Goal: Information Seeking & Learning: Learn about a topic

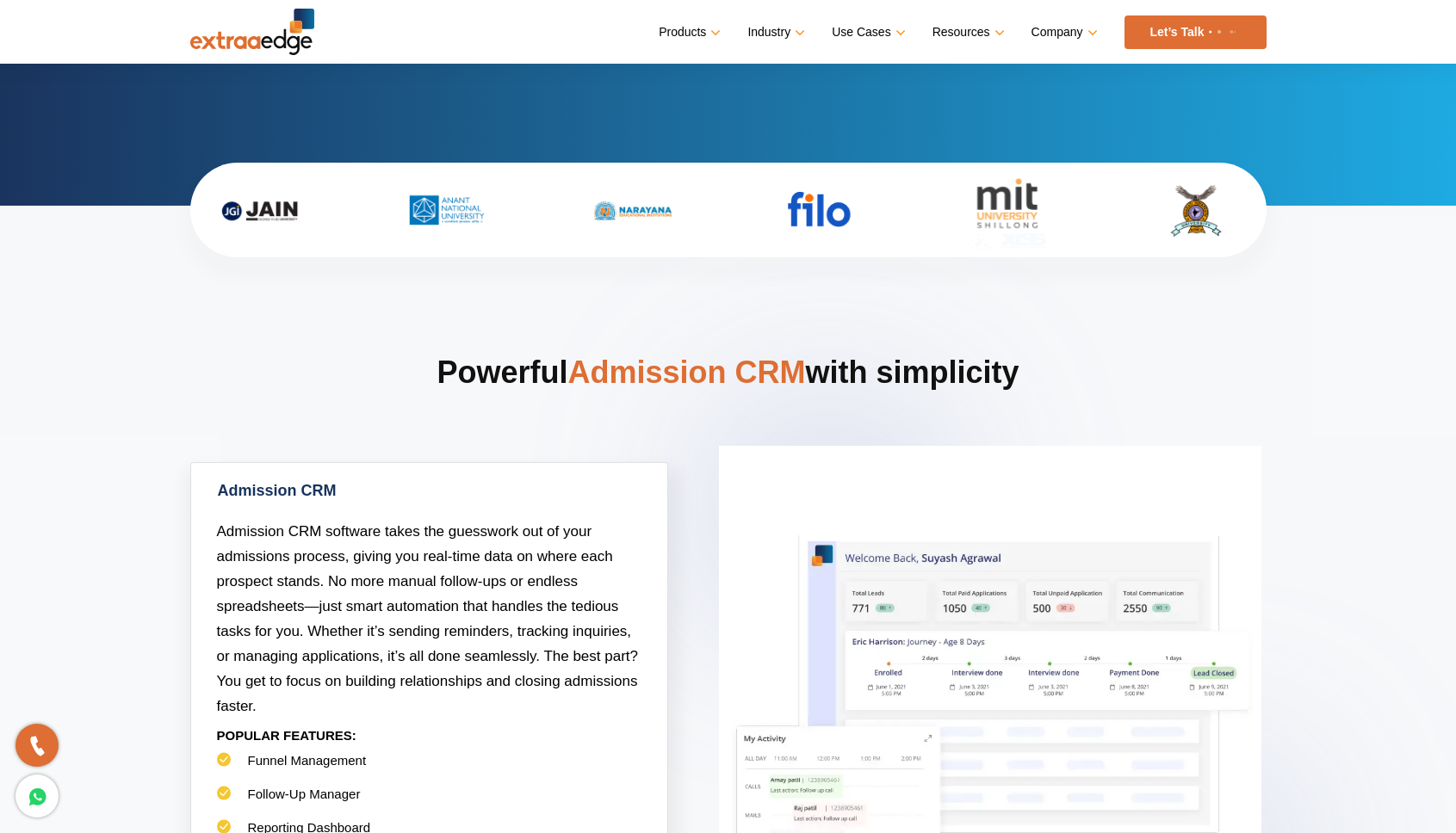
scroll to position [448, 0]
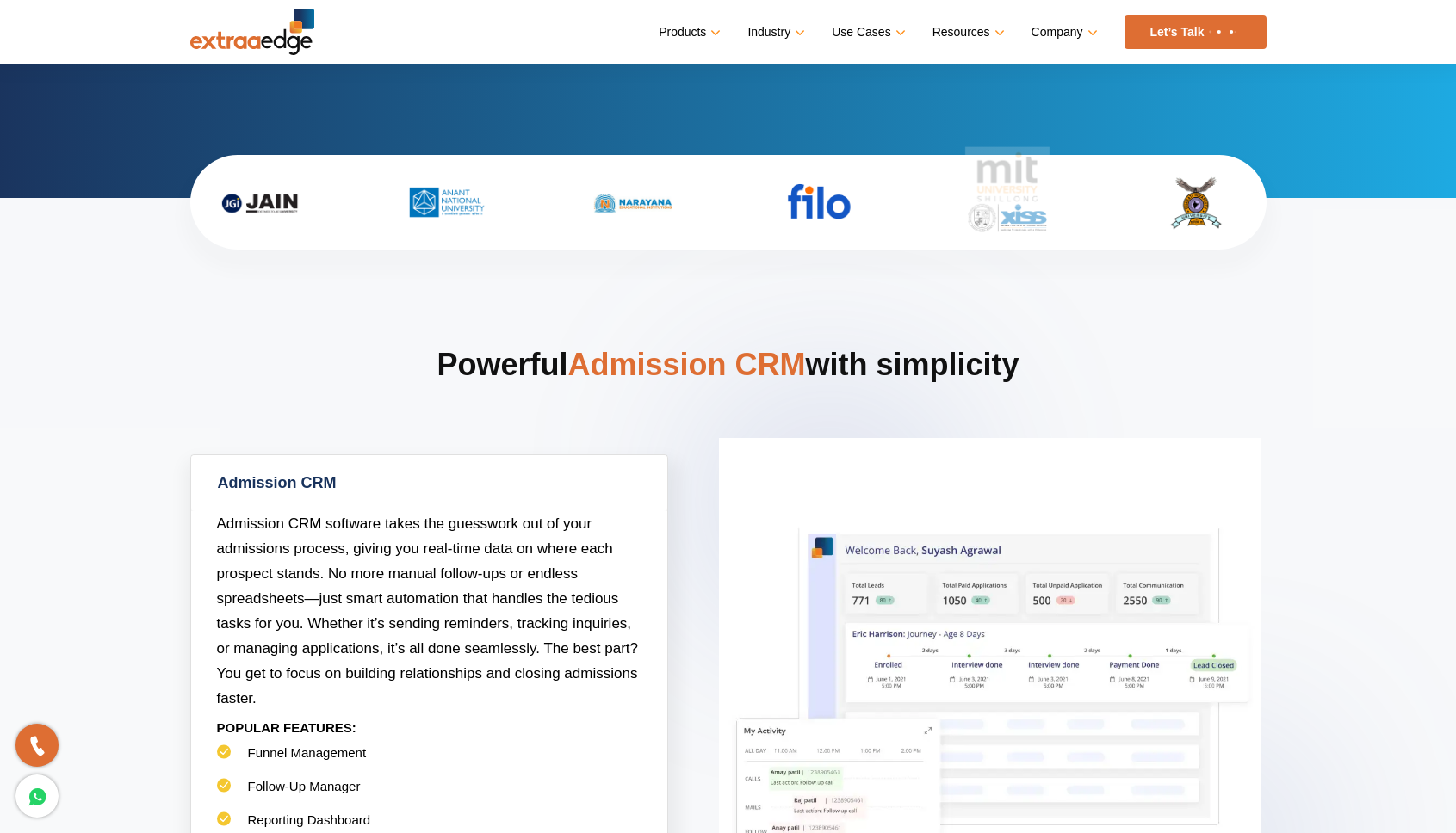
drag, startPoint x: 769, startPoint y: 280, endPoint x: 761, endPoint y: 262, distance: 19.7
click at [770, 280] on section "Powerful Admission CRM with simplicity Admission CRM Admission CRM software tak…" at bounding box center [728, 764] width 1456 height 1133
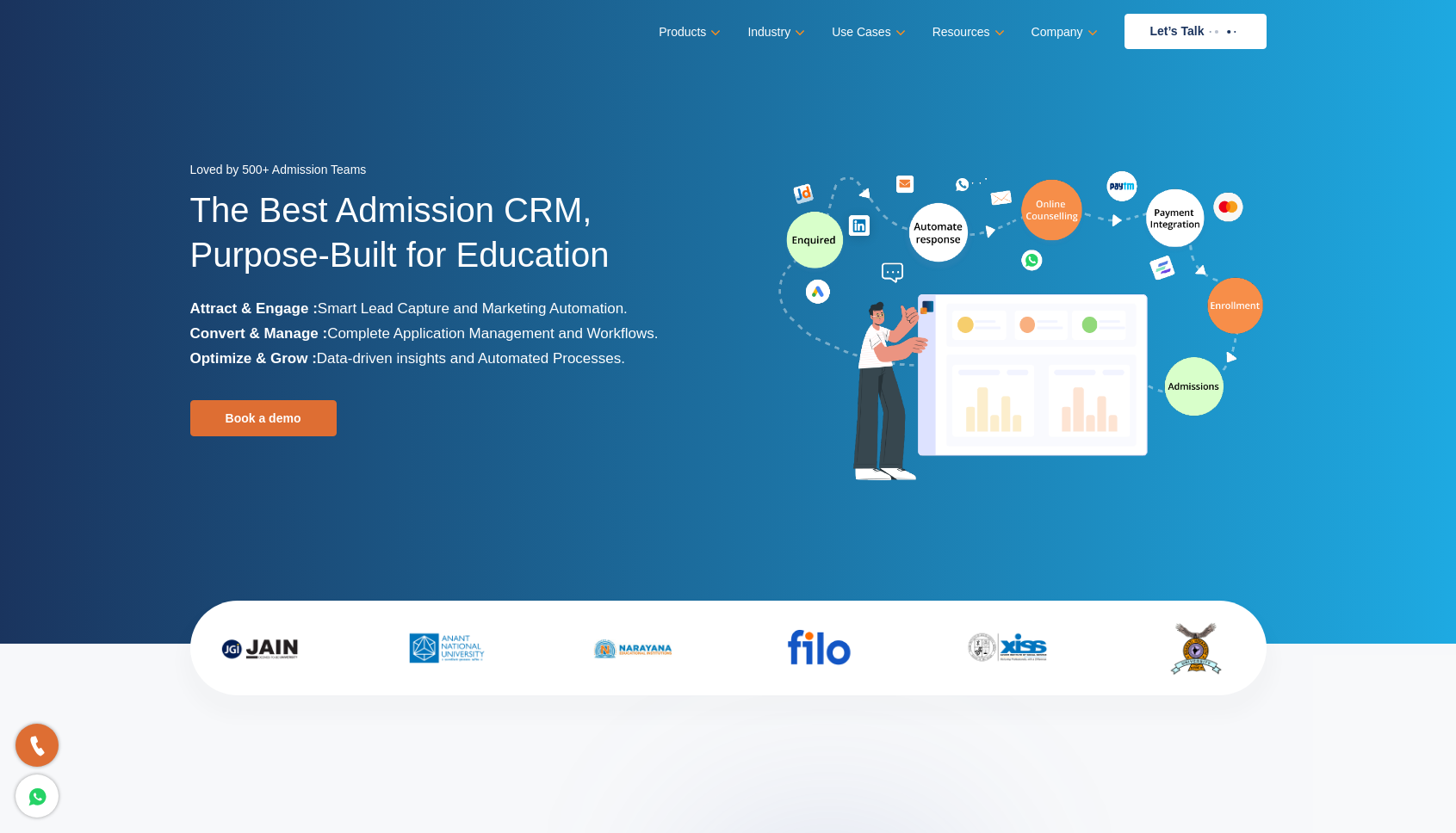
scroll to position [0, 0]
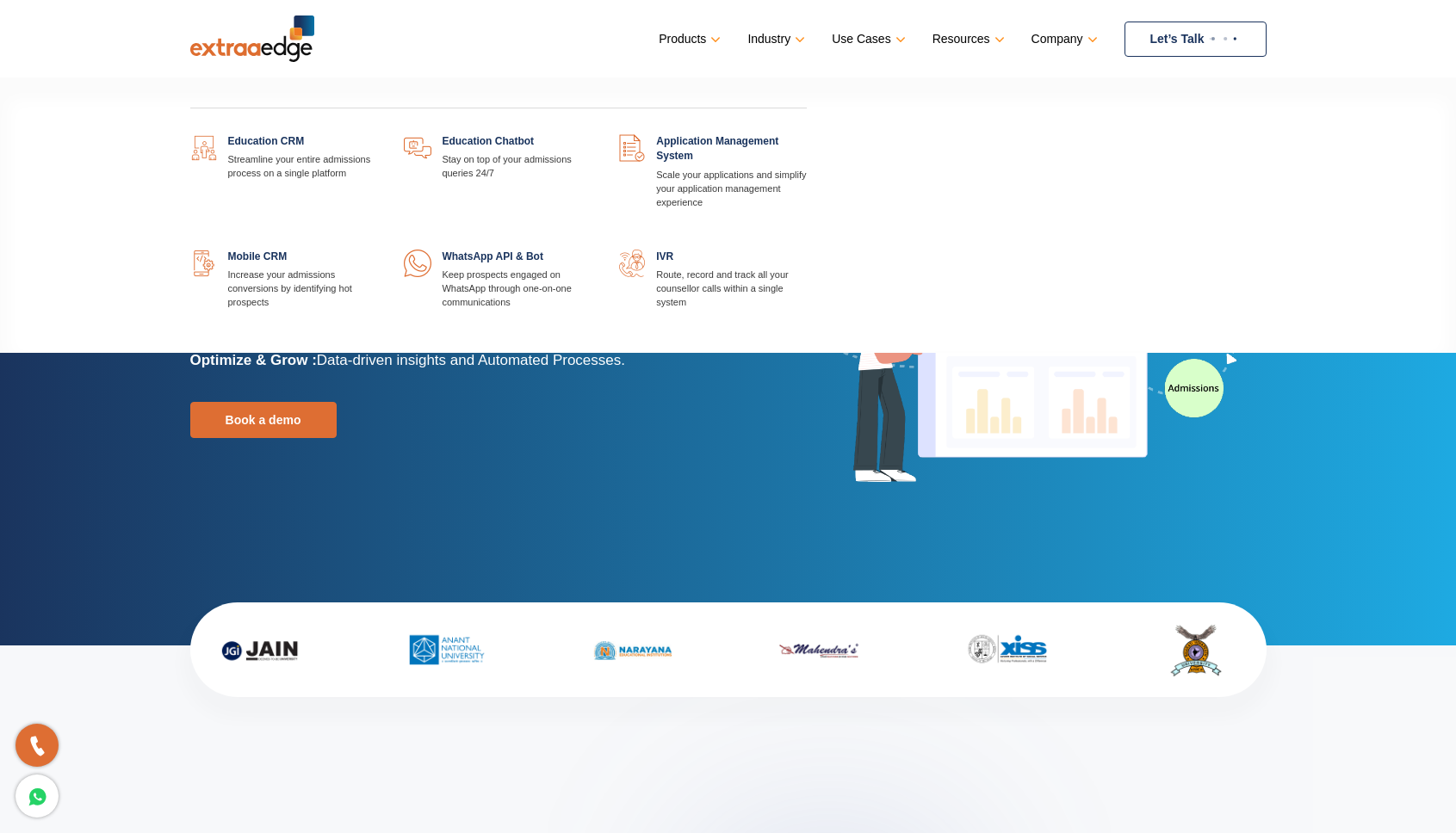
click at [807, 249] on link at bounding box center [807, 249] width 0 height 0
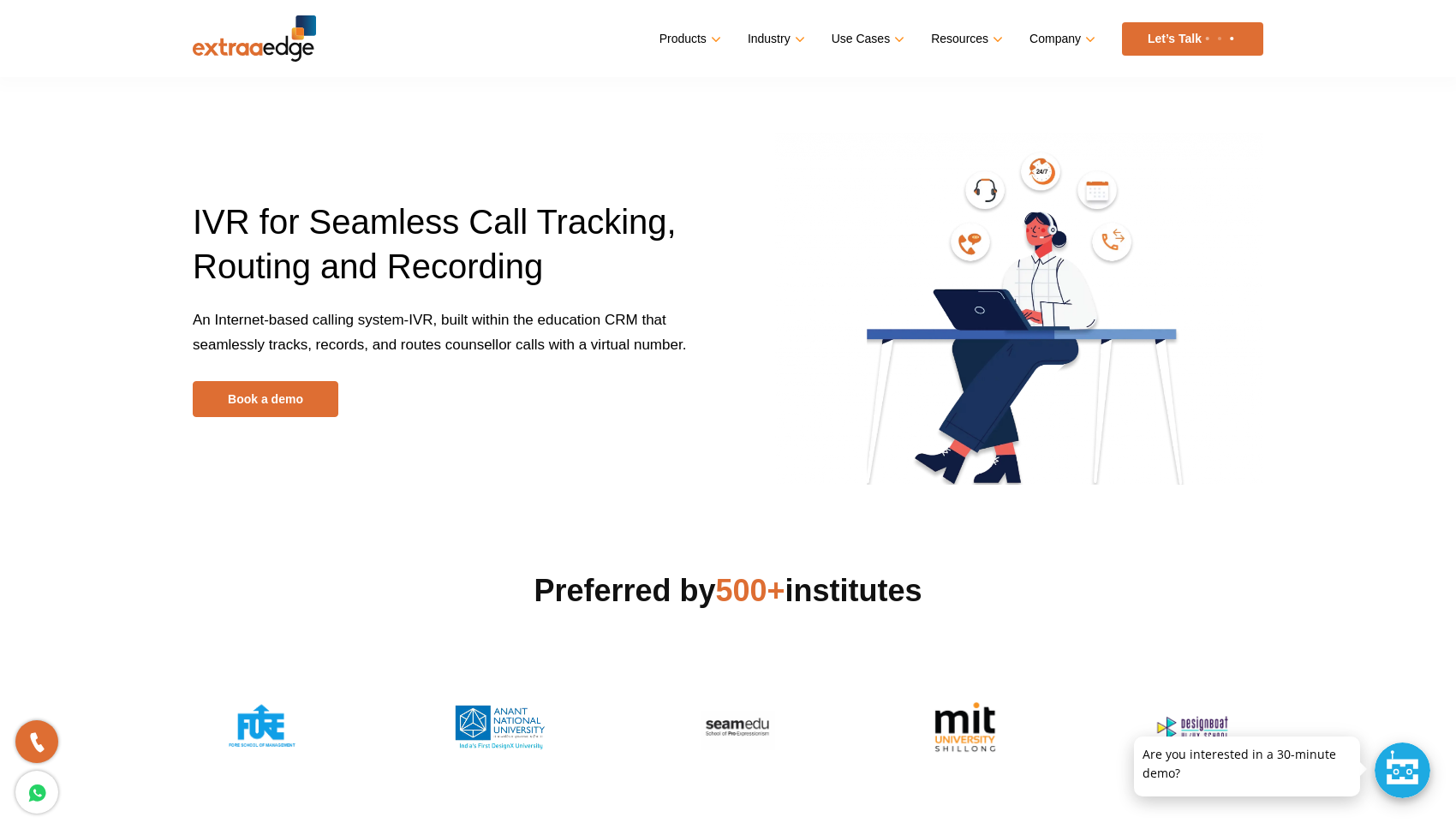
drag, startPoint x: 169, startPoint y: 357, endPoint x: 245, endPoint y: 323, distance: 83.3
click at [265, 329] on section "IVR for Seamless Call Tracking, Routing and Recording An Internet-based calling…" at bounding box center [728, 249] width 1456 height 498
drag, startPoint x: 214, startPoint y: 304, endPoint x: 719, endPoint y: 341, distance: 506.4
click at [719, 341] on div "IVR for Seamless Call Tracking, Routing and Recording An Internet-based calling…" at bounding box center [454, 308] width 548 height 217
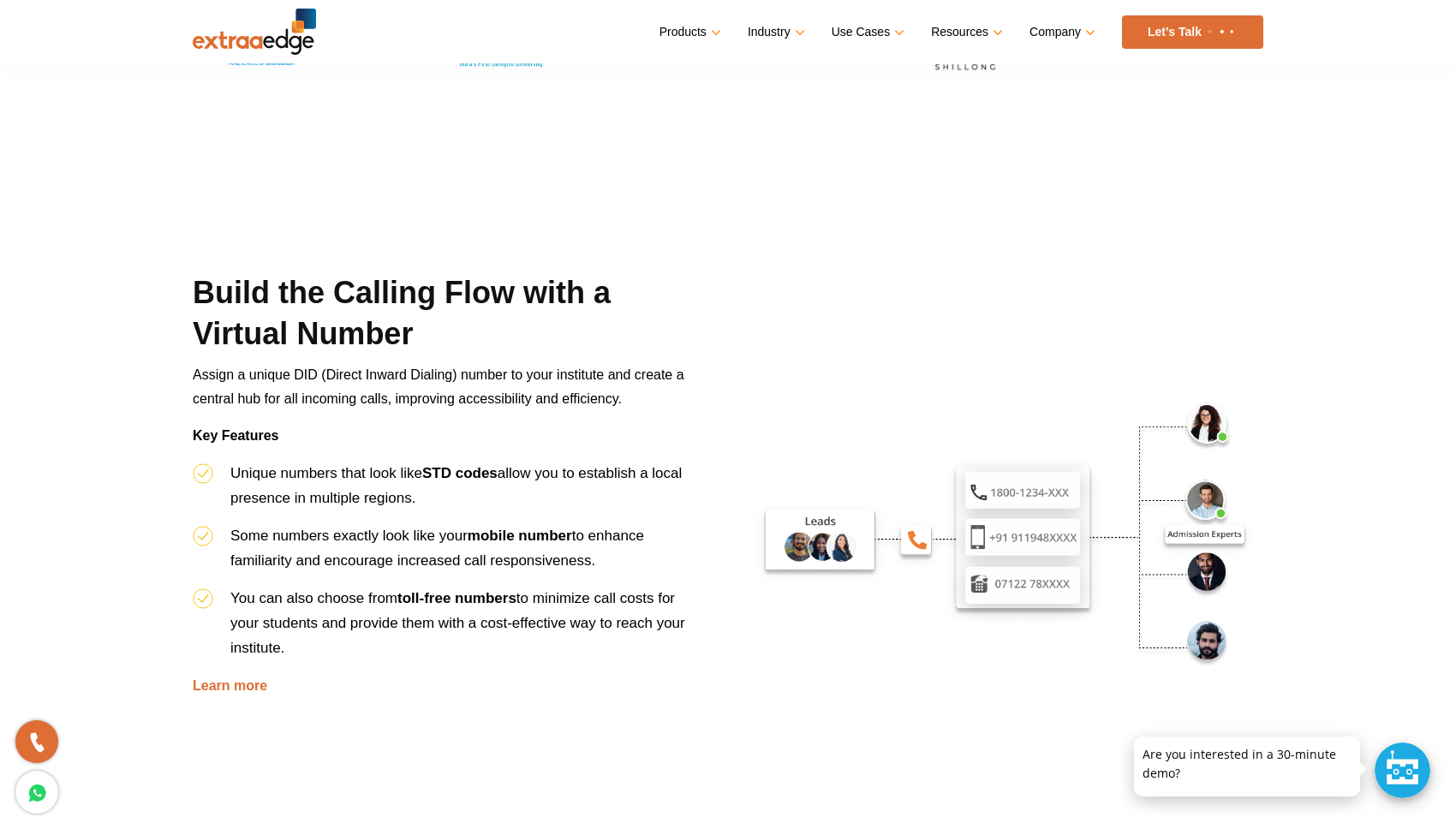
scroll to position [690, 0]
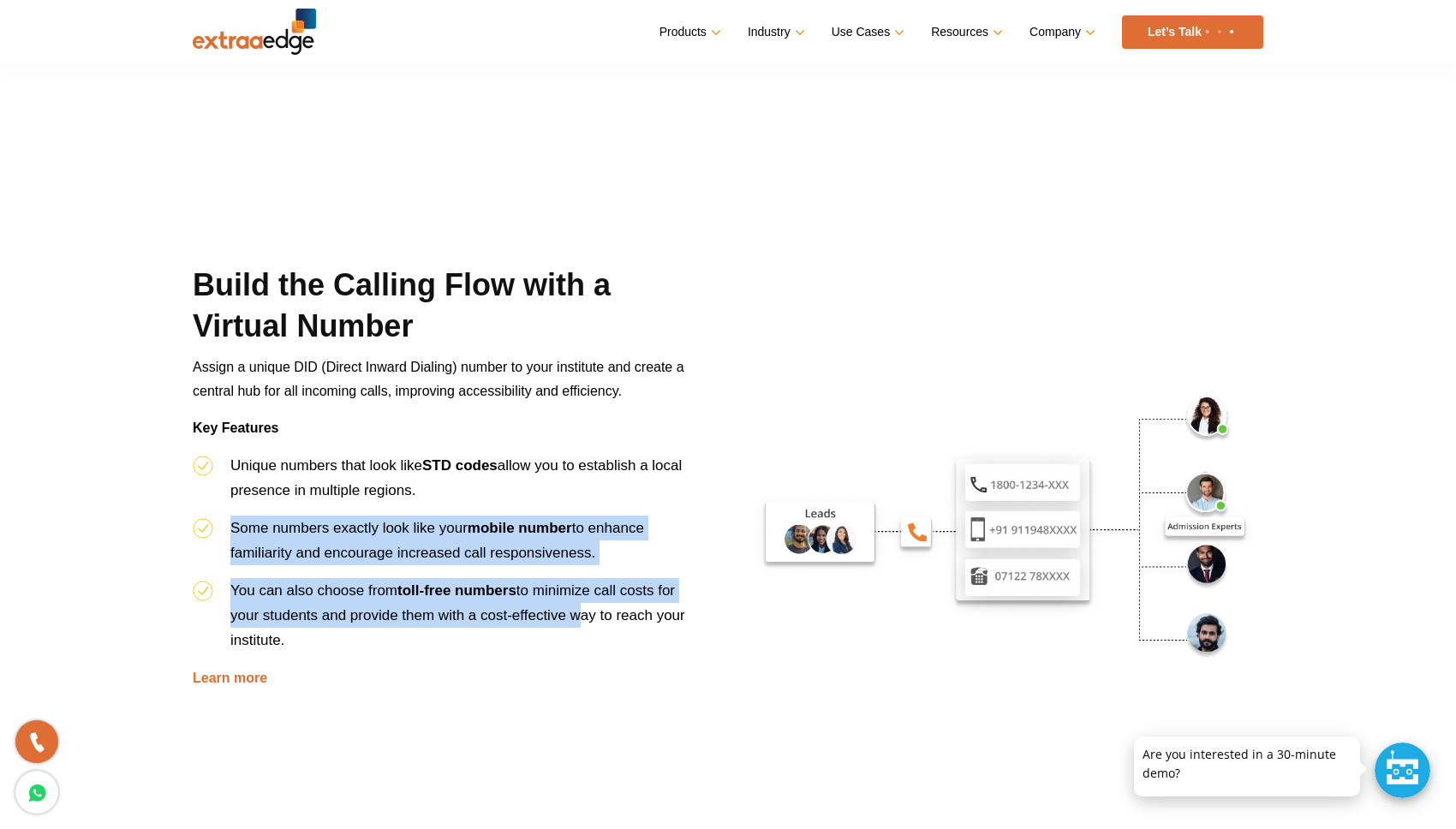
drag, startPoint x: 216, startPoint y: 515, endPoint x: 574, endPoint y: 627, distance: 375.1
click at [574, 627] on ul "Unique numbers that look like STD codes allow you to establish a local presence…" at bounding box center [443, 560] width 500 height 213
click at [573, 627] on li "You can also choose from toll-free numbers to minimize call costs for your stud…" at bounding box center [443, 622] width 500 height 87
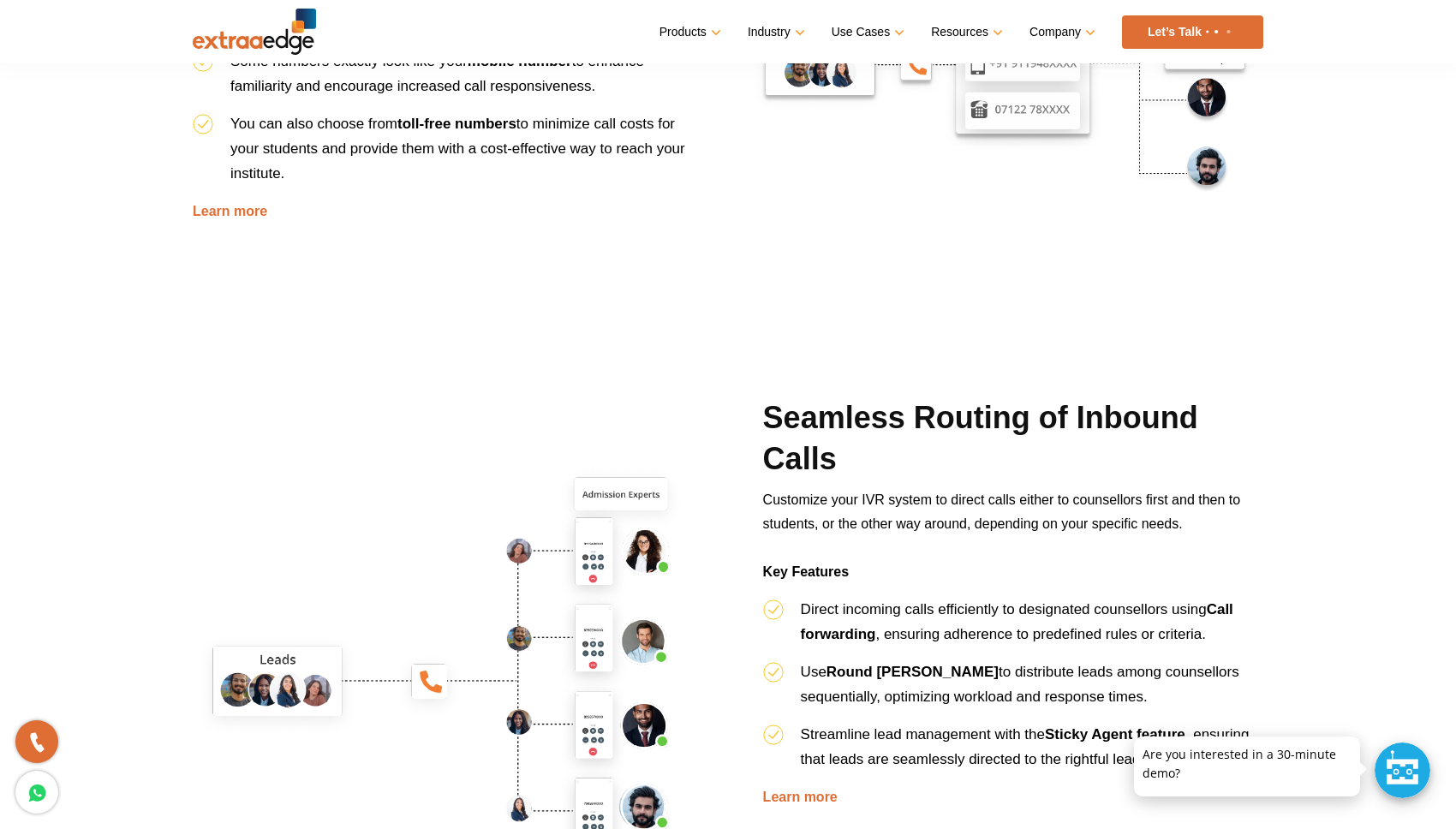
scroll to position [0, 0]
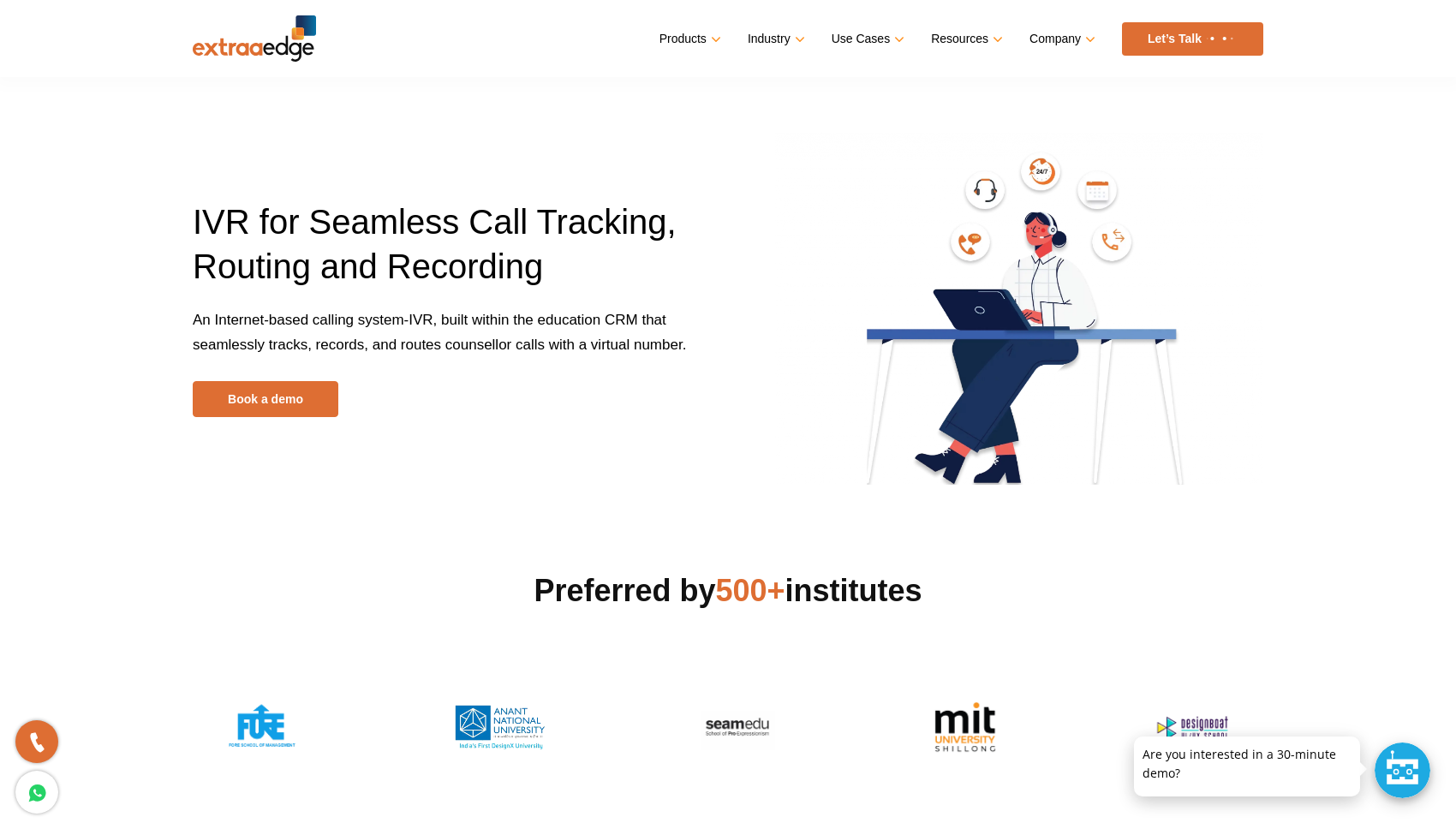
click at [307, 49] on img at bounding box center [254, 38] width 124 height 46
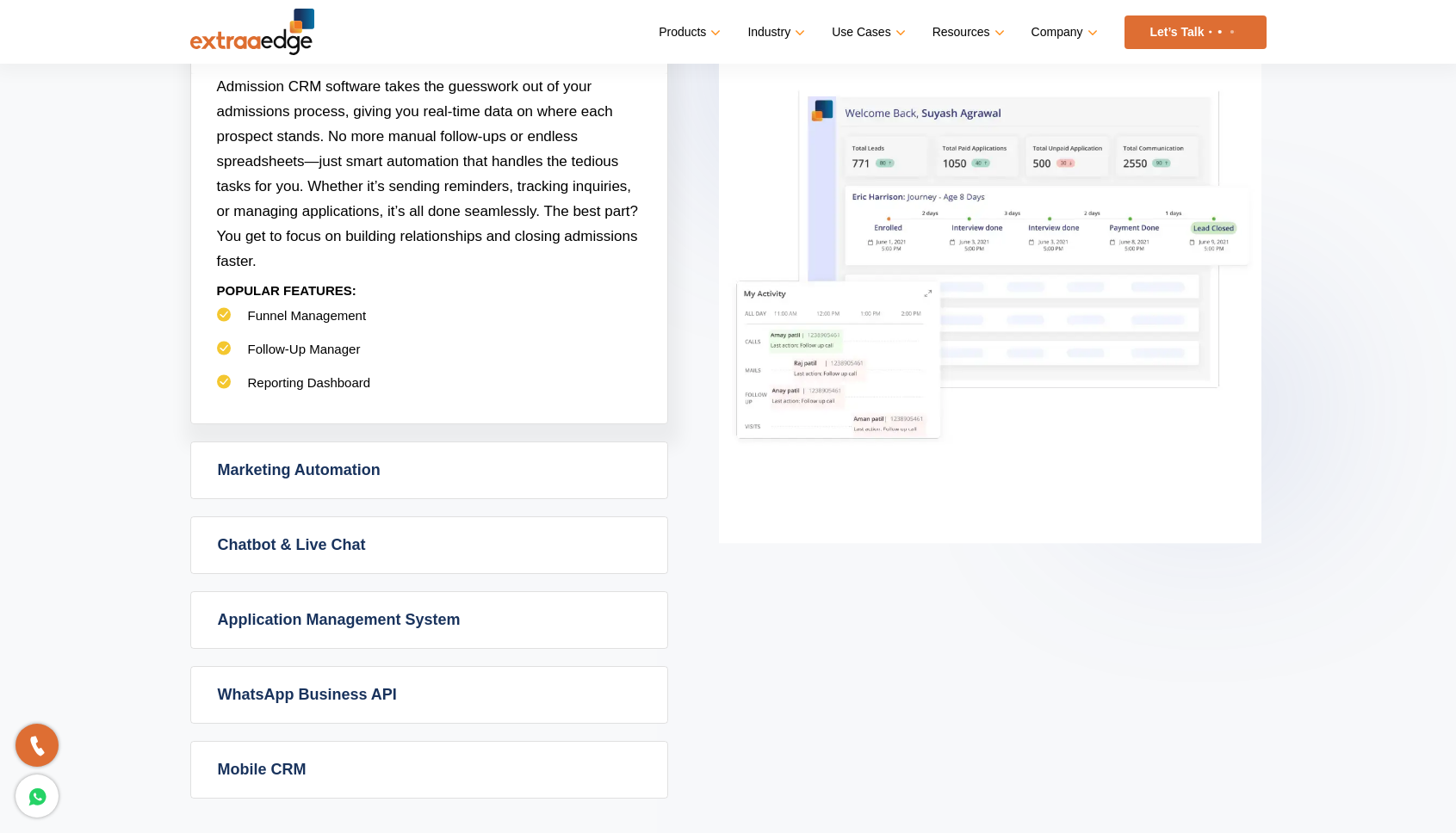
scroll to position [895, 0]
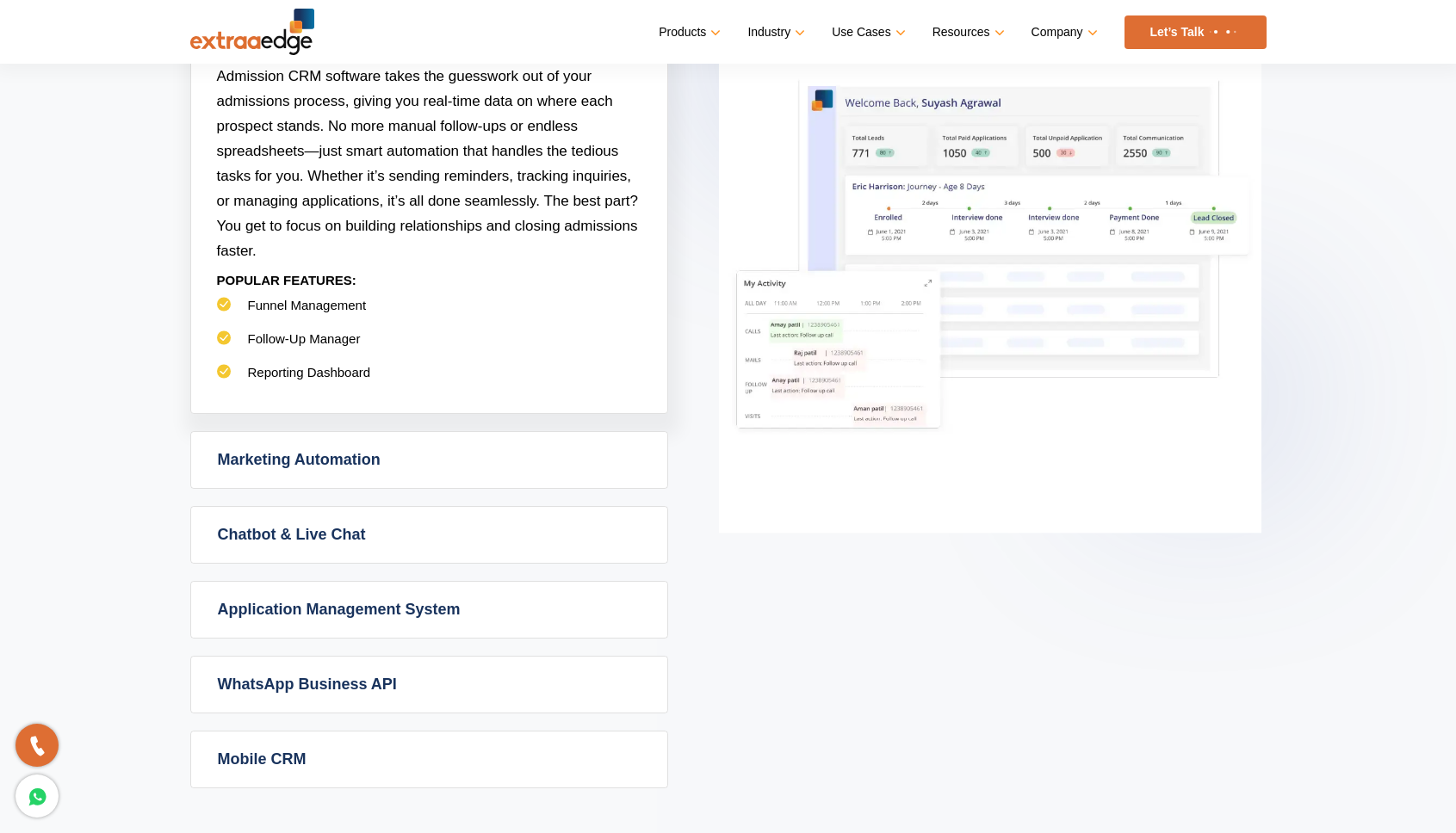
click at [573, 477] on link "Marketing Automation" at bounding box center [428, 459] width 476 height 56
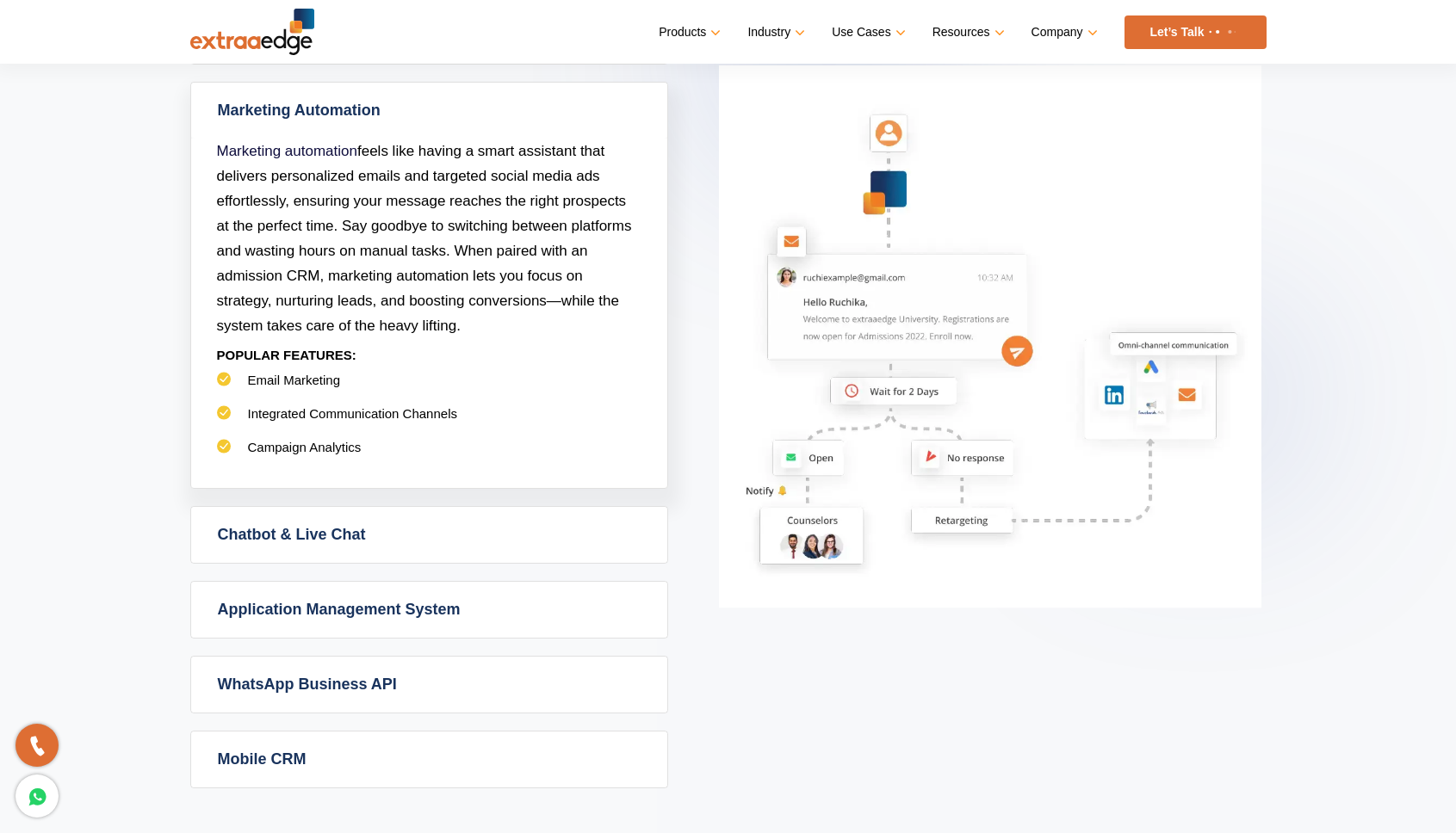
click at [554, 502] on div "Admission CRM Admission CRM software takes the guesswork out of your admissions…" at bounding box center [728, 398] width 1076 height 782
click at [547, 519] on link "Chatbot & Live Chat" at bounding box center [428, 534] width 476 height 56
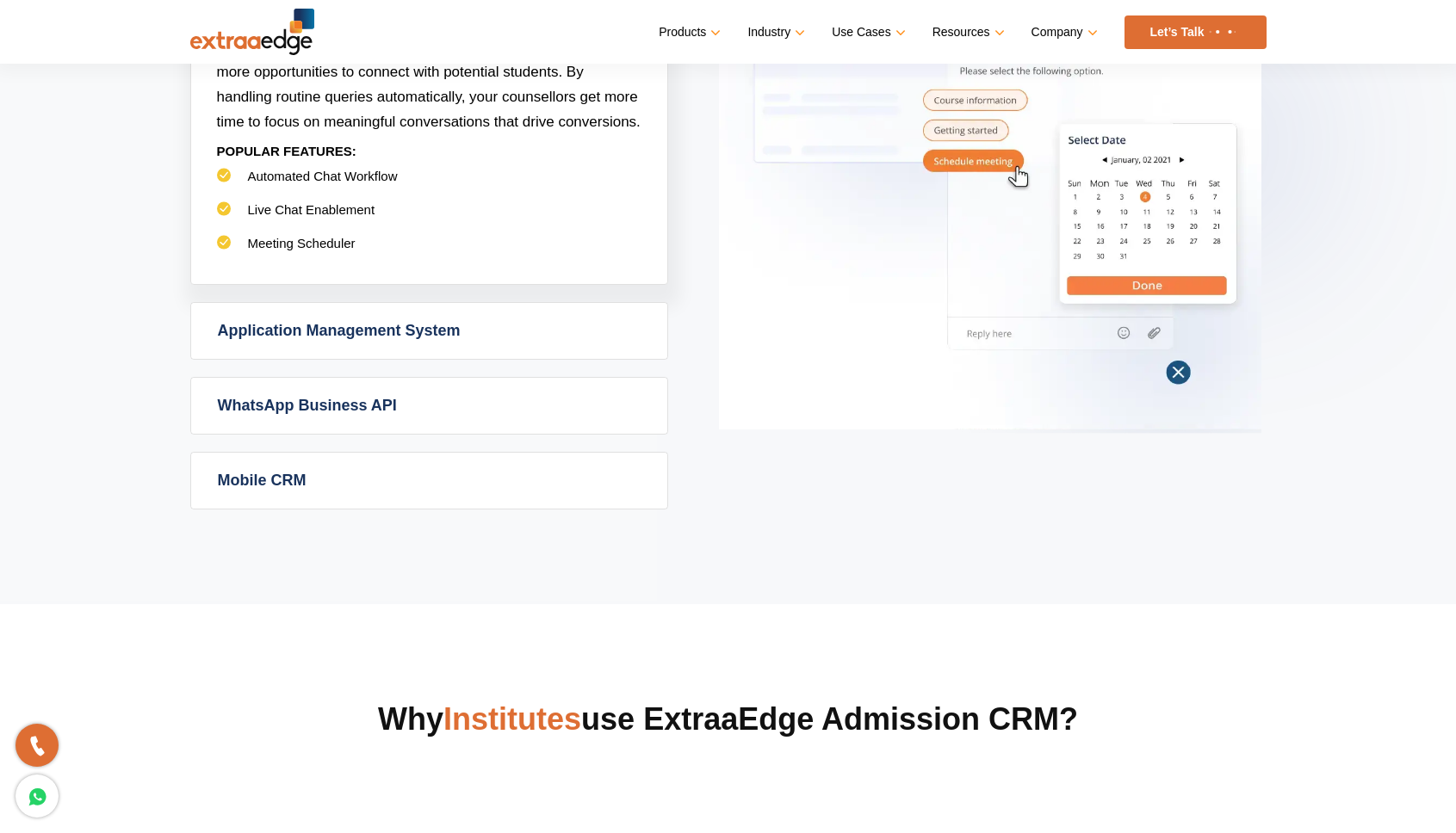
scroll to position [1142, 0]
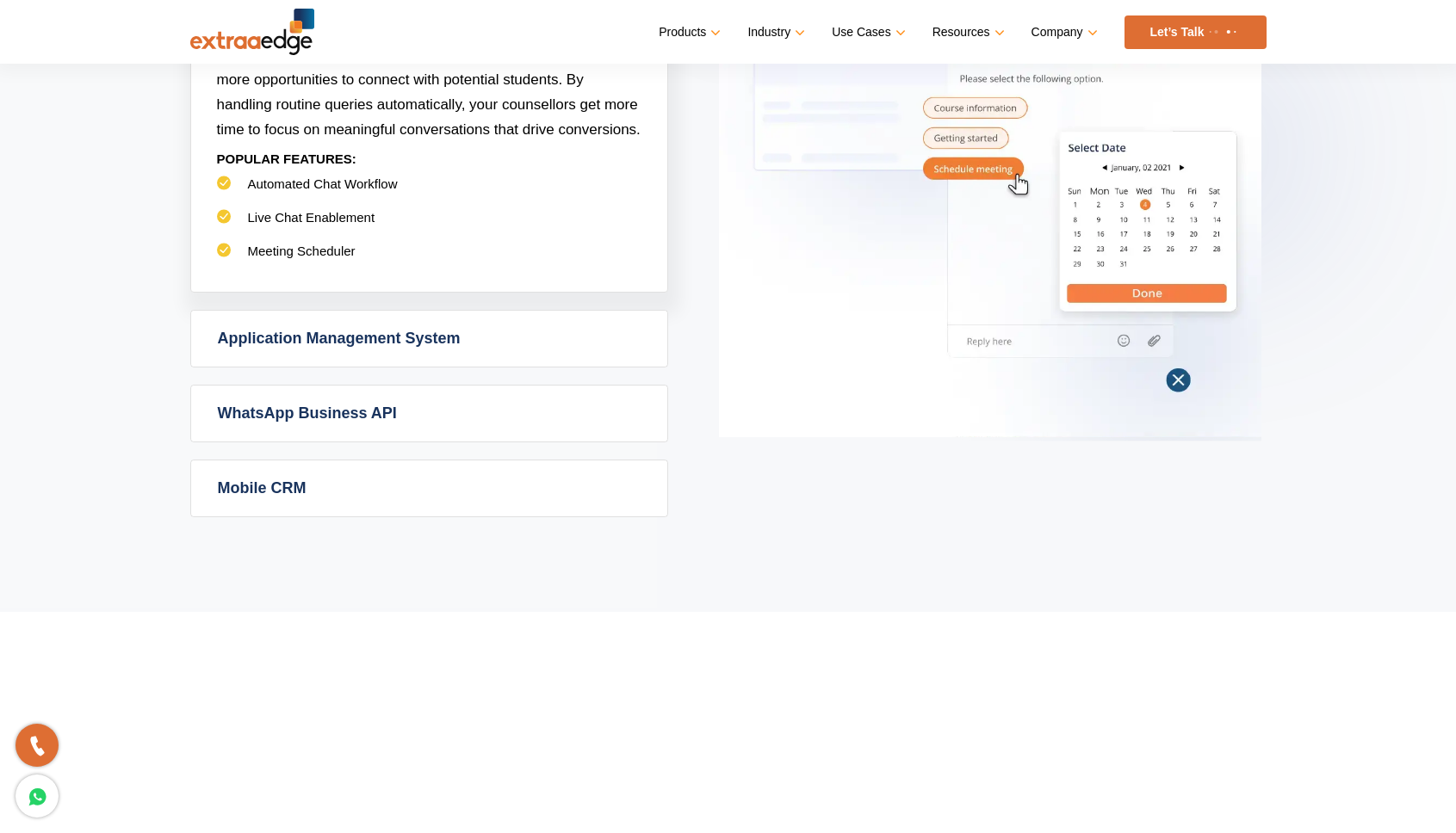
click at [547, 315] on link "Application Management System" at bounding box center [428, 338] width 476 height 56
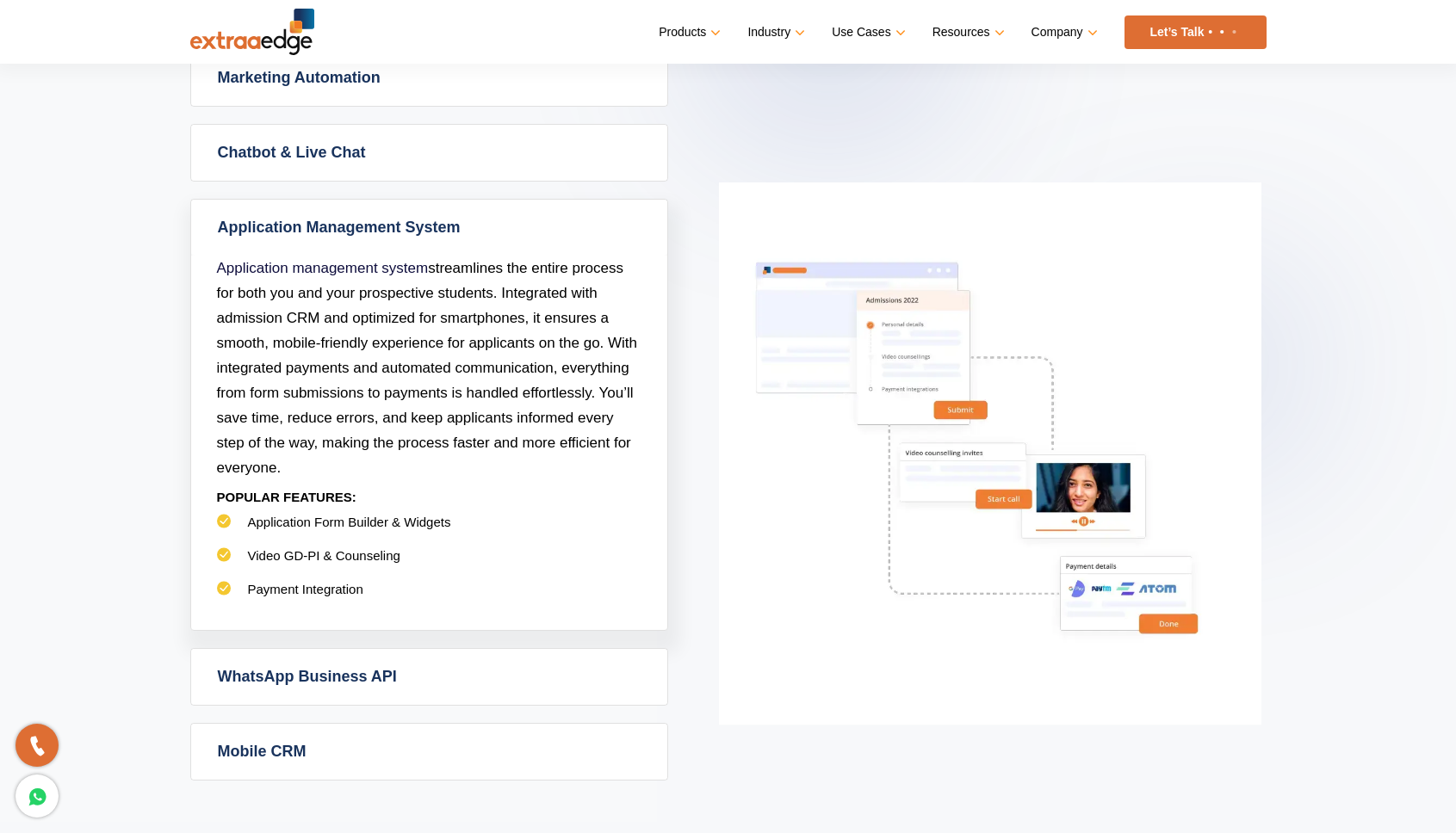
scroll to position [918, 0]
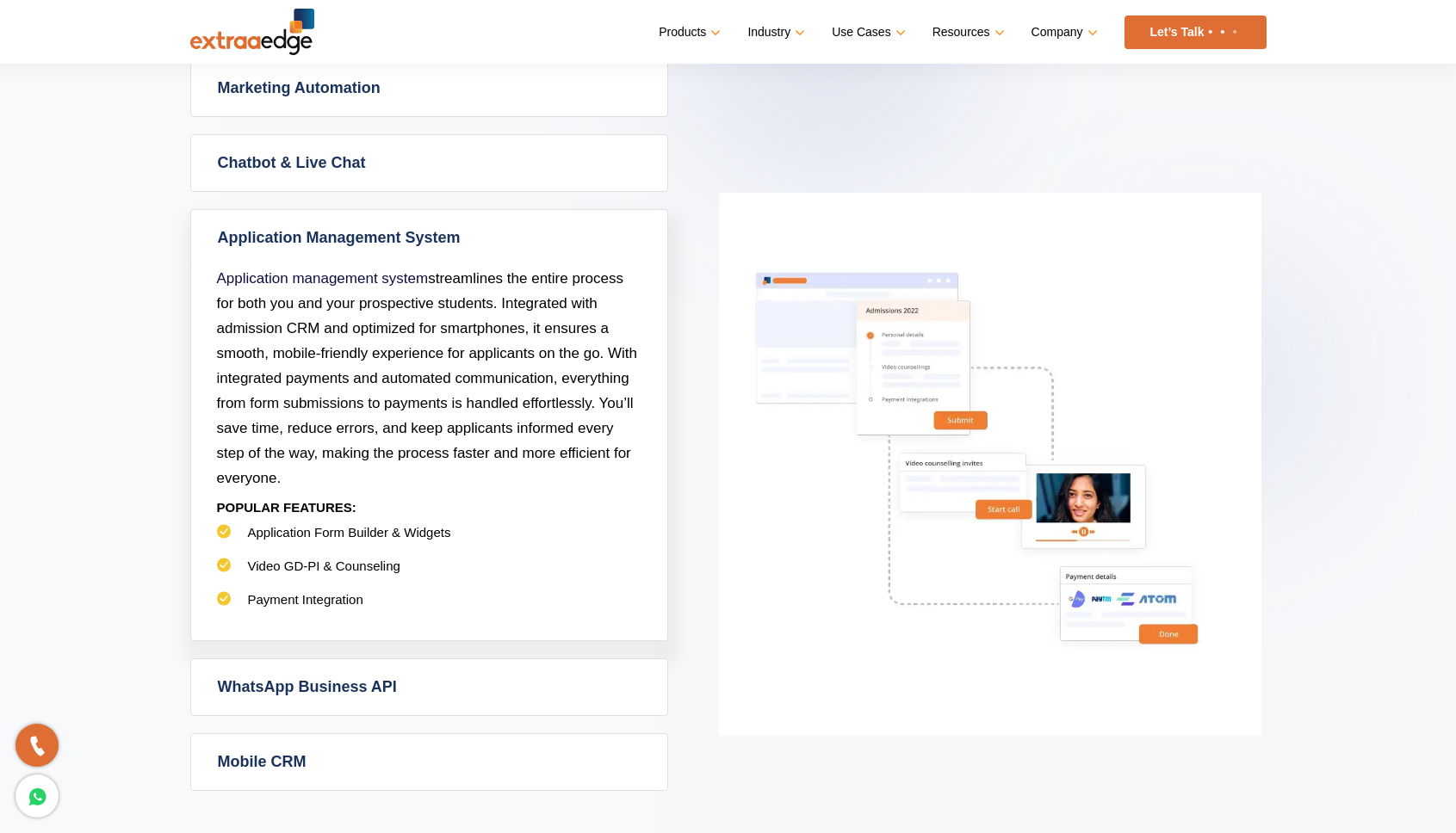
click at [414, 648] on div "Admission CRM Admission CRM software takes the guesswork out of your admissions…" at bounding box center [728, 387] width 1076 height 807
click at [405, 676] on link "WhatsApp Business API" at bounding box center [428, 687] width 476 height 56
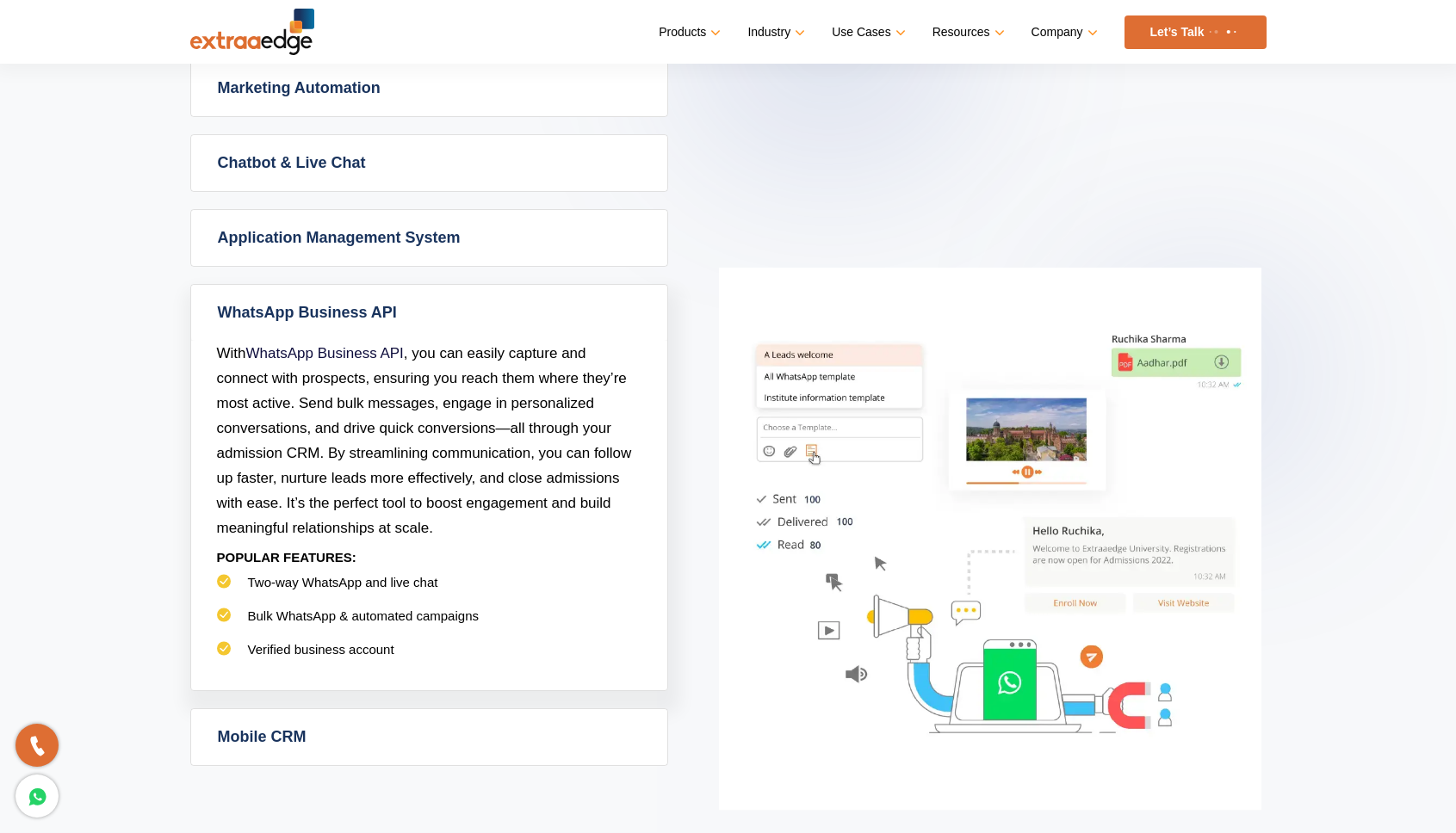
click at [387, 733] on link "Mobile CRM" at bounding box center [428, 737] width 476 height 56
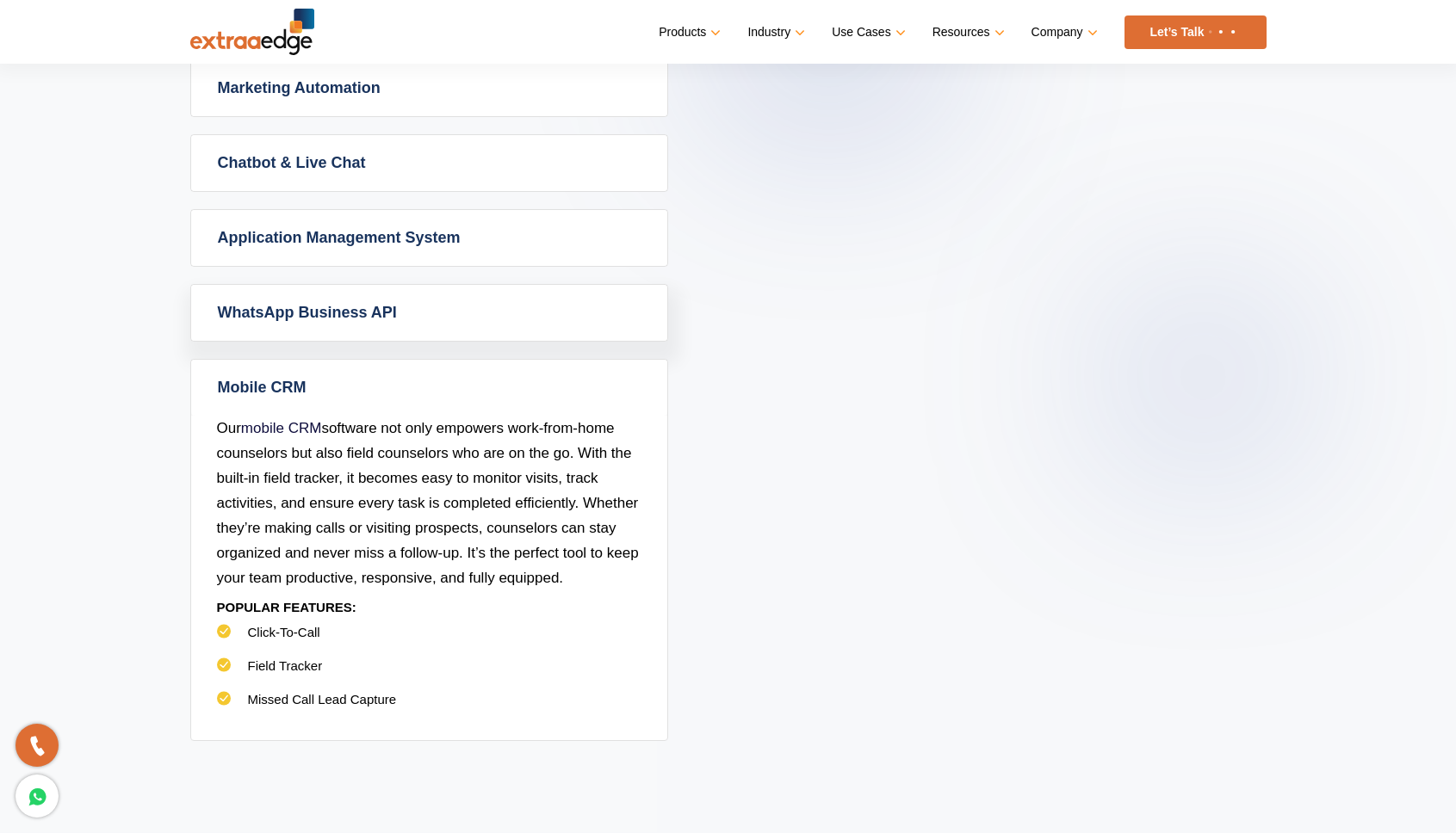
click at [387, 733] on div "Mobile CRM Our mobile CRM software not only empowers work-from-home counselors …" at bounding box center [428, 550] width 478 height 382
